Goal: Information Seeking & Learning: Compare options

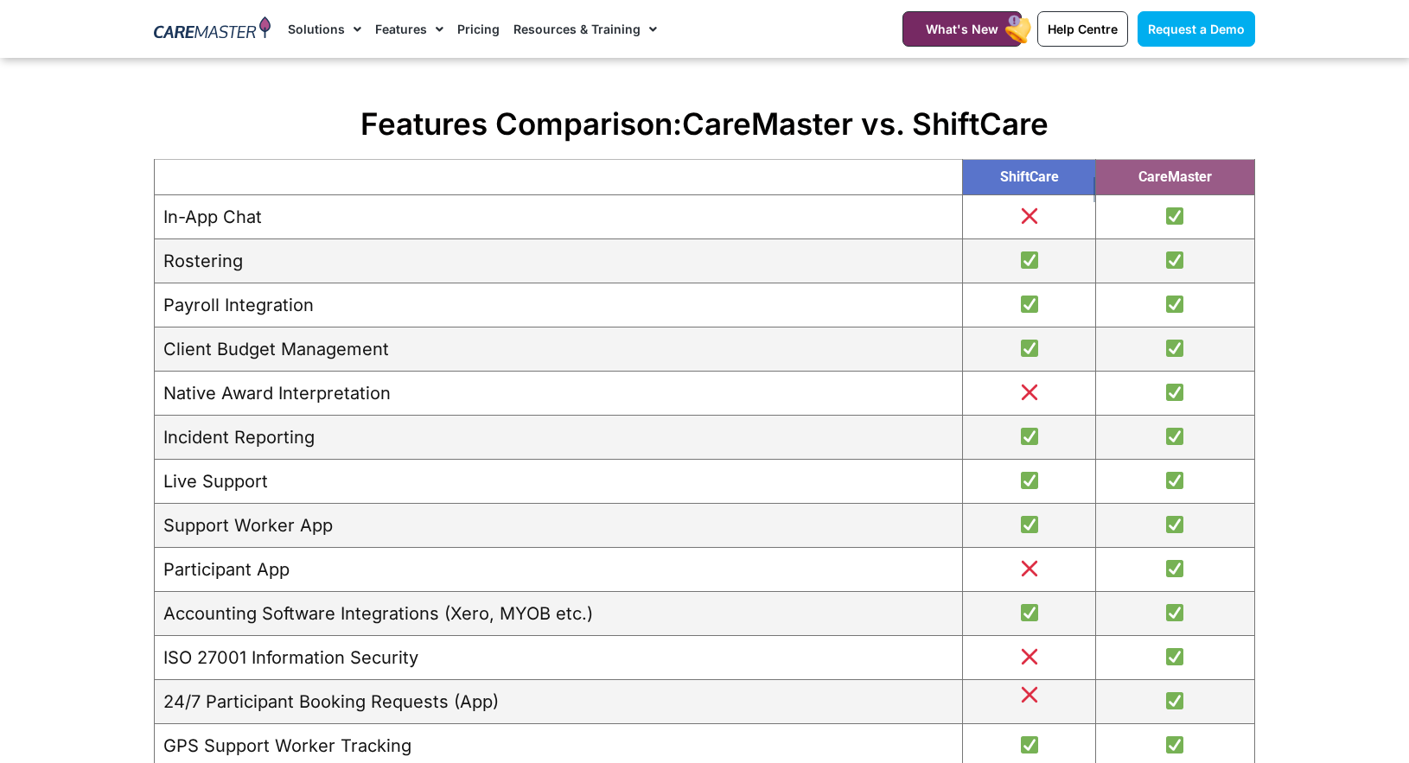
scroll to position [1902, 0]
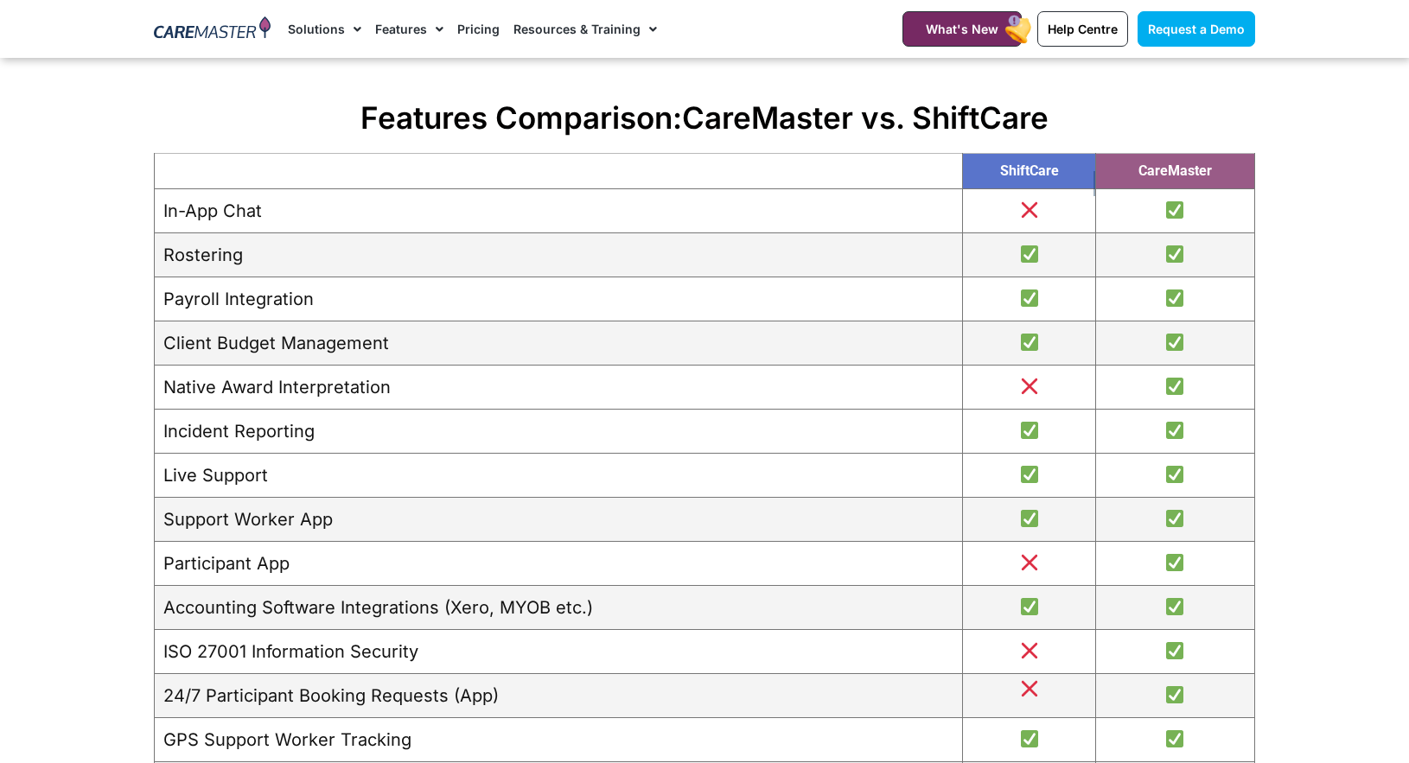
drag, startPoint x: 647, startPoint y: 370, endPoint x: 719, endPoint y: 444, distance: 103.9
click at [719, 444] on td "Incident Reporting" at bounding box center [559, 432] width 808 height 44
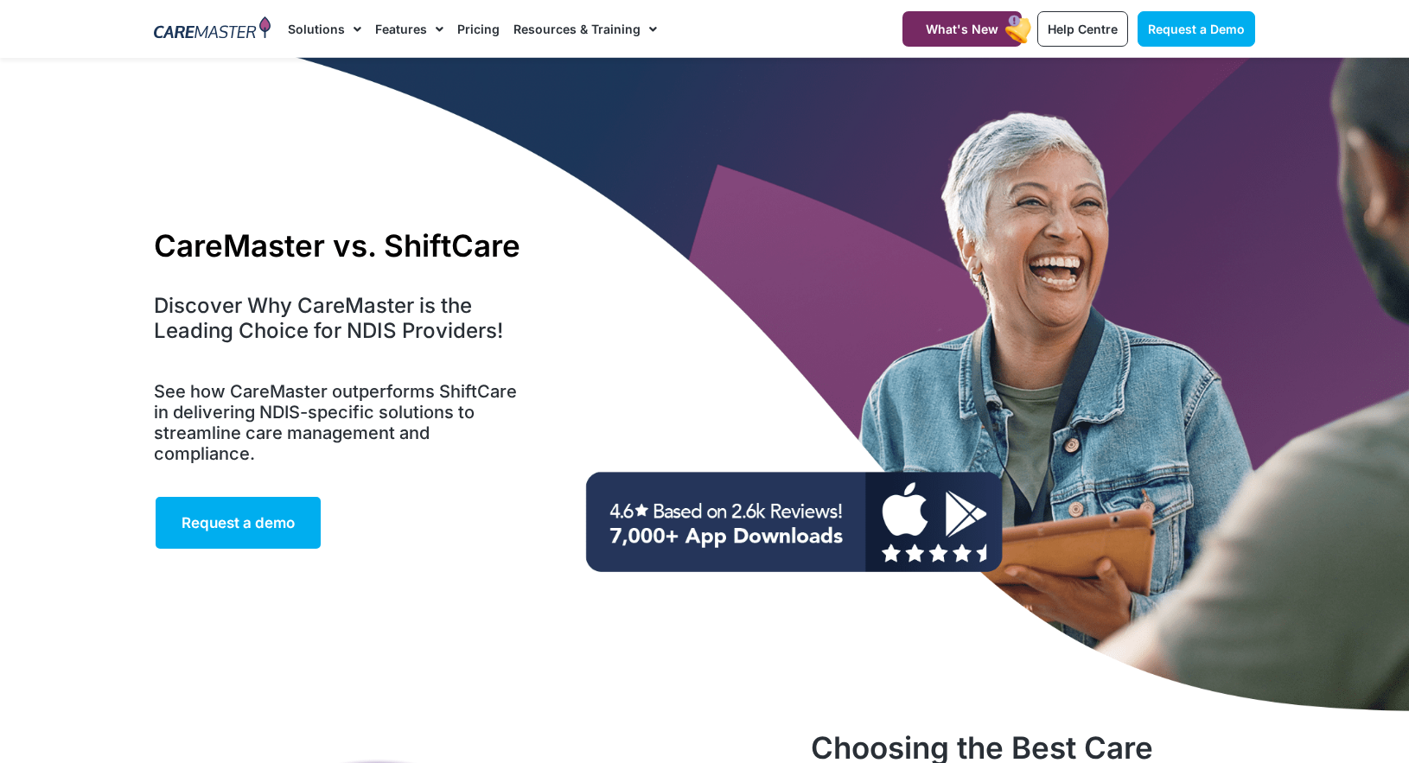
scroll to position [0, 0]
